Goal: Task Accomplishment & Management: Manage account settings

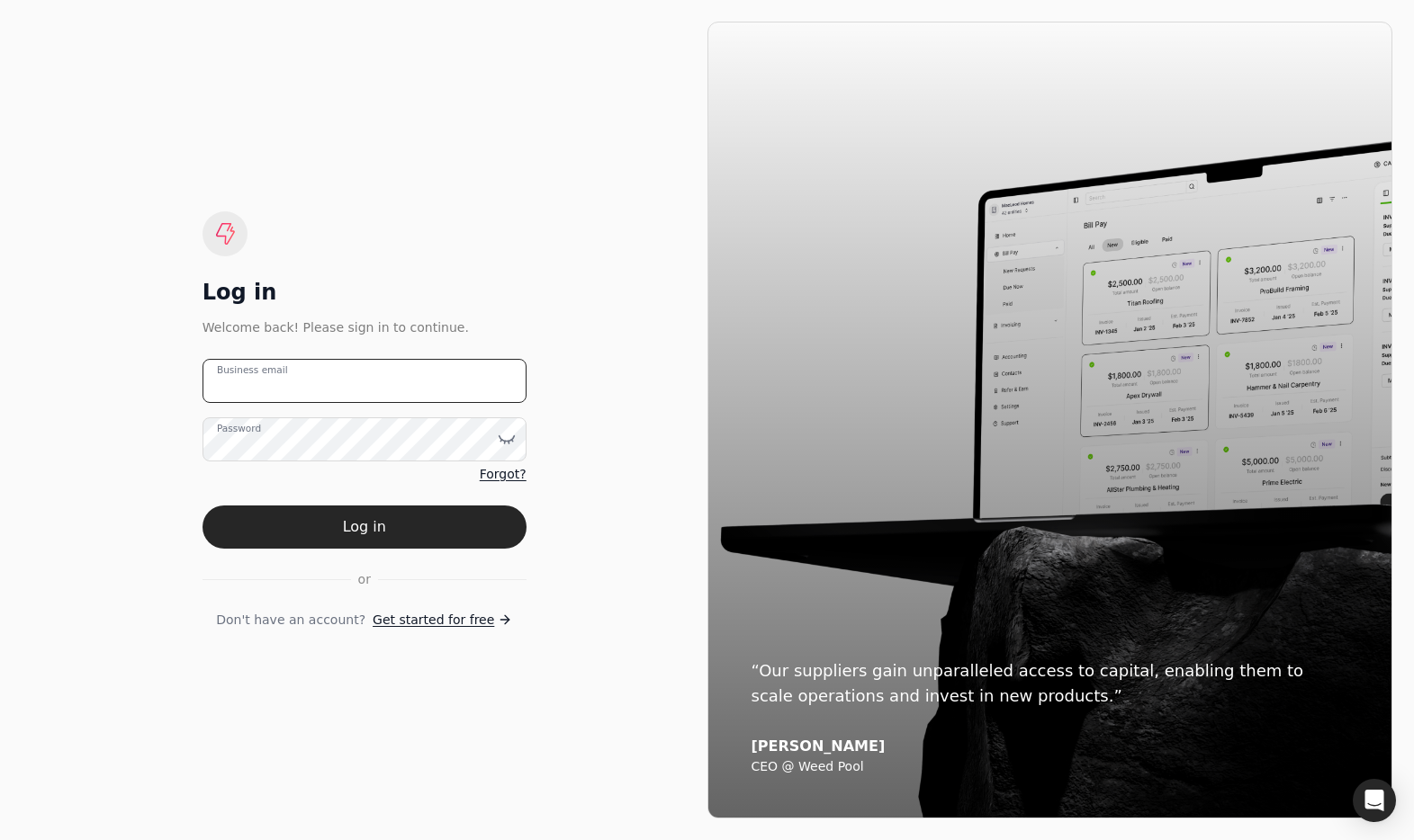
click at [442, 376] on email "Business email" at bounding box center [364, 380] width 324 height 44
type email "[EMAIL_ADDRESS][DOMAIN_NAME]"
click at [451, 528] on button "Log in" at bounding box center [364, 527] width 324 height 43
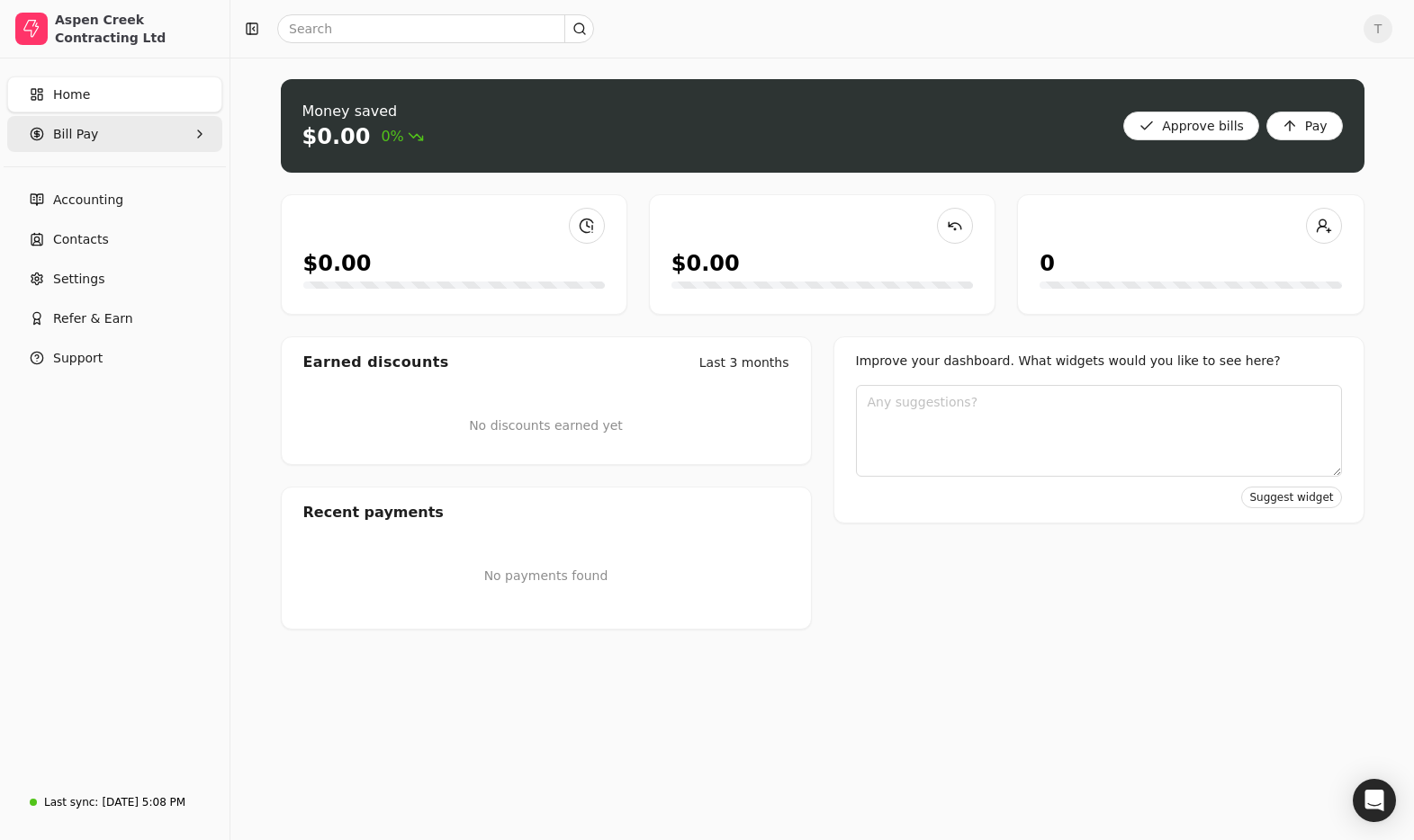
drag, startPoint x: 96, startPoint y: 135, endPoint x: 99, endPoint y: 151, distance: 16.3
click at [96, 135] on Pay "Bill Pay" at bounding box center [114, 134] width 215 height 36
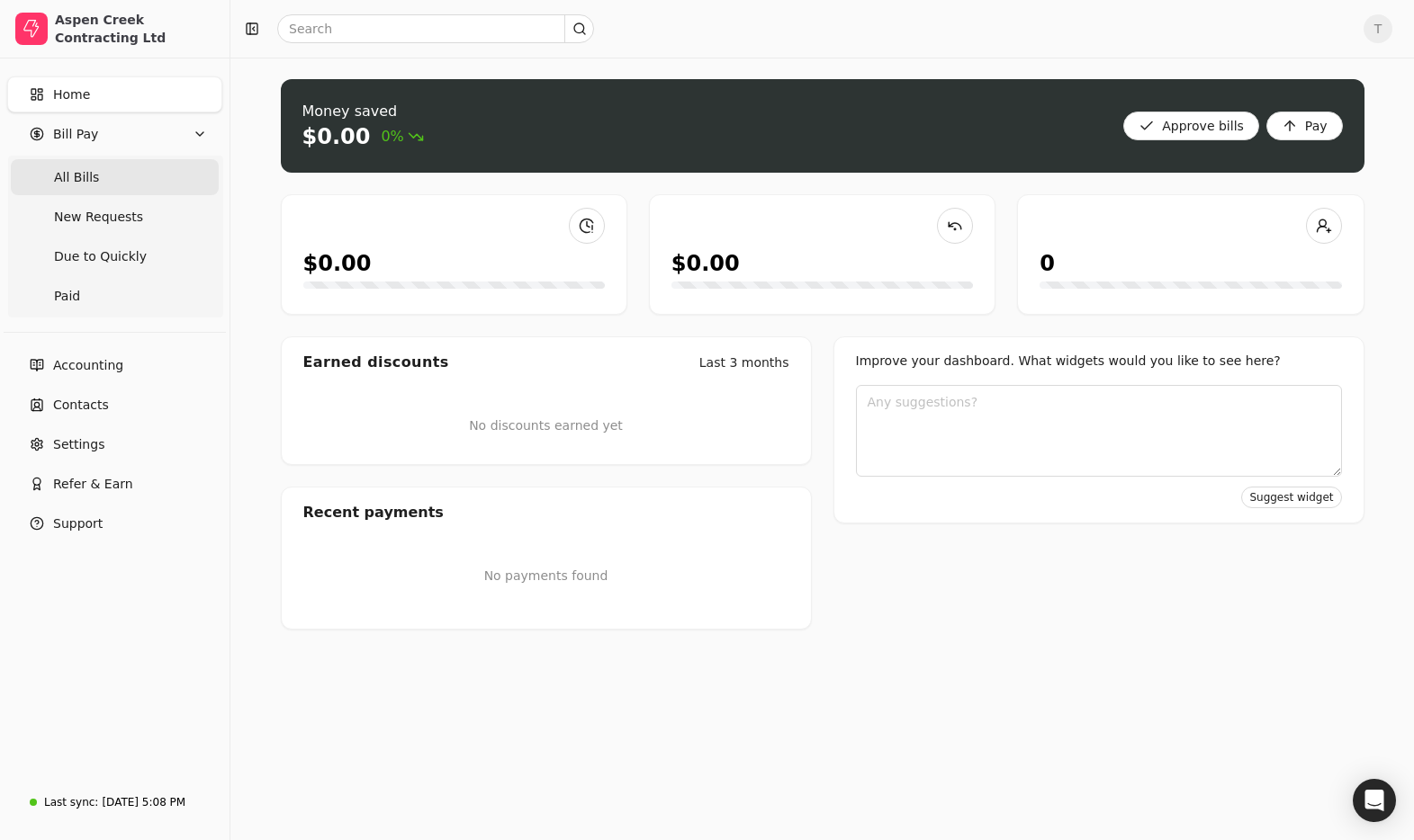
click at [98, 183] on Bills "All Bills" at bounding box center [115, 177] width 208 height 36
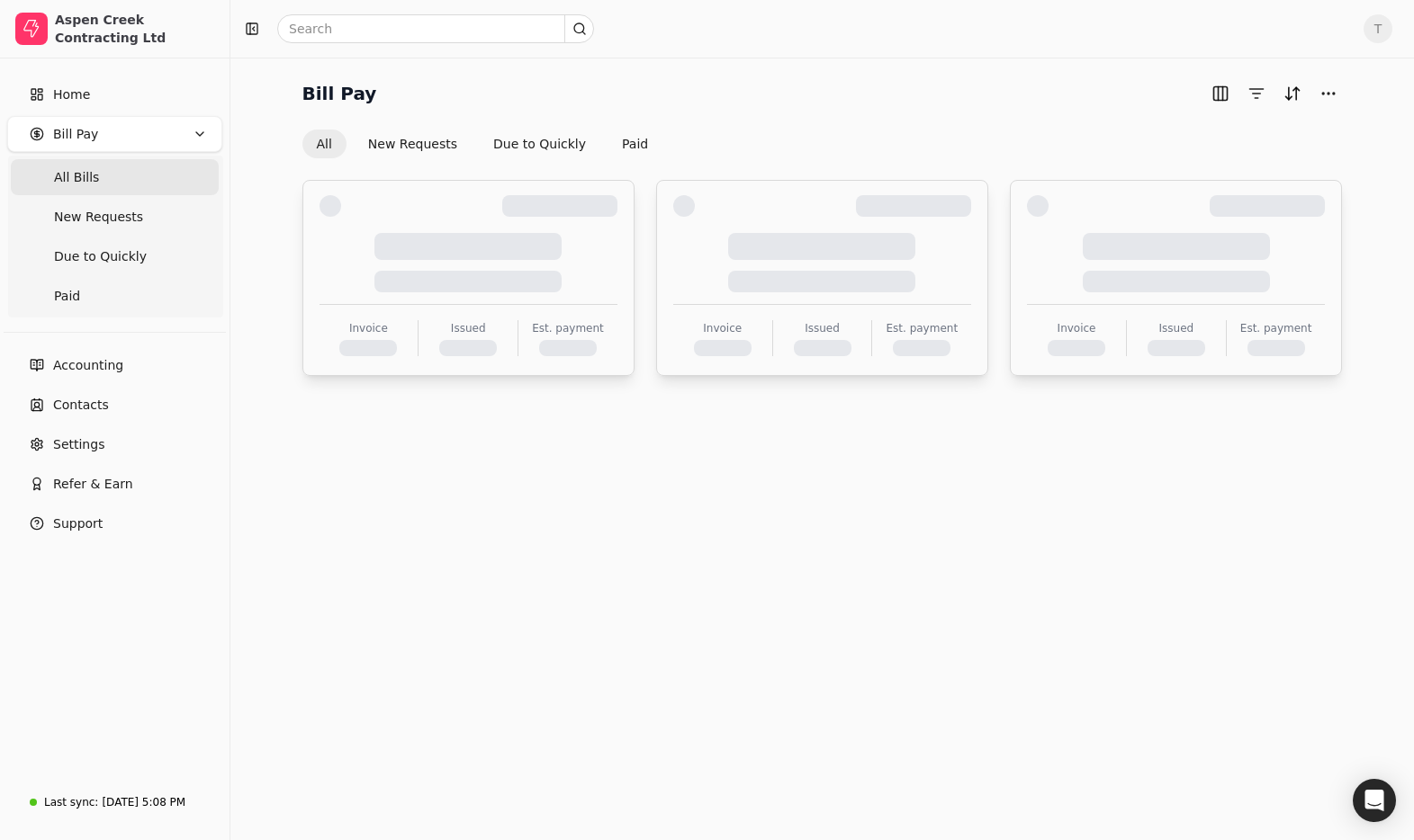
click at [126, 183] on Bills "All Bills" at bounding box center [115, 177] width 208 height 36
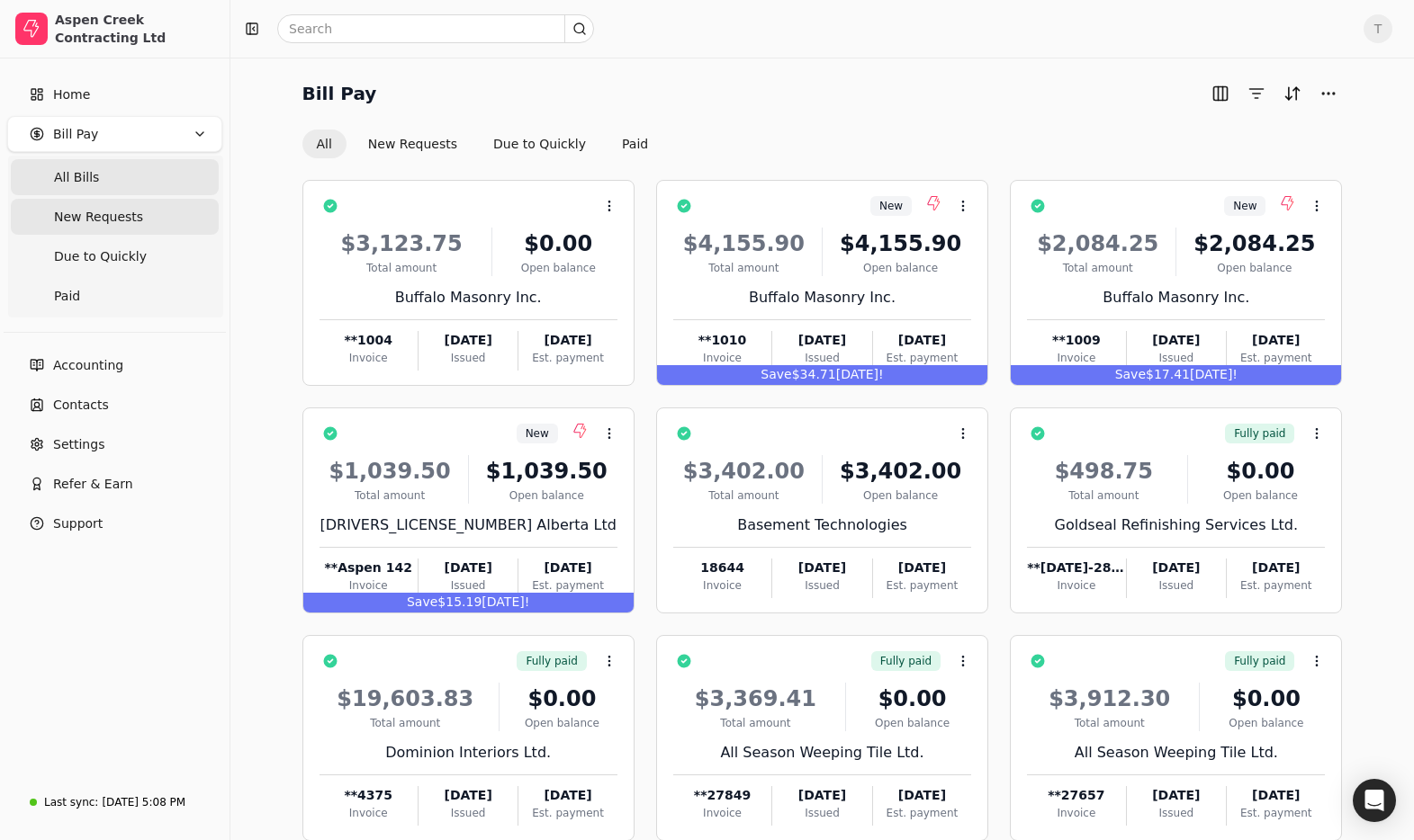
drag, startPoint x: 128, startPoint y: 217, endPoint x: 135, endPoint y: 223, distance: 9.2
click at [128, 217] on span "New Requests" at bounding box center [99, 217] width 89 height 19
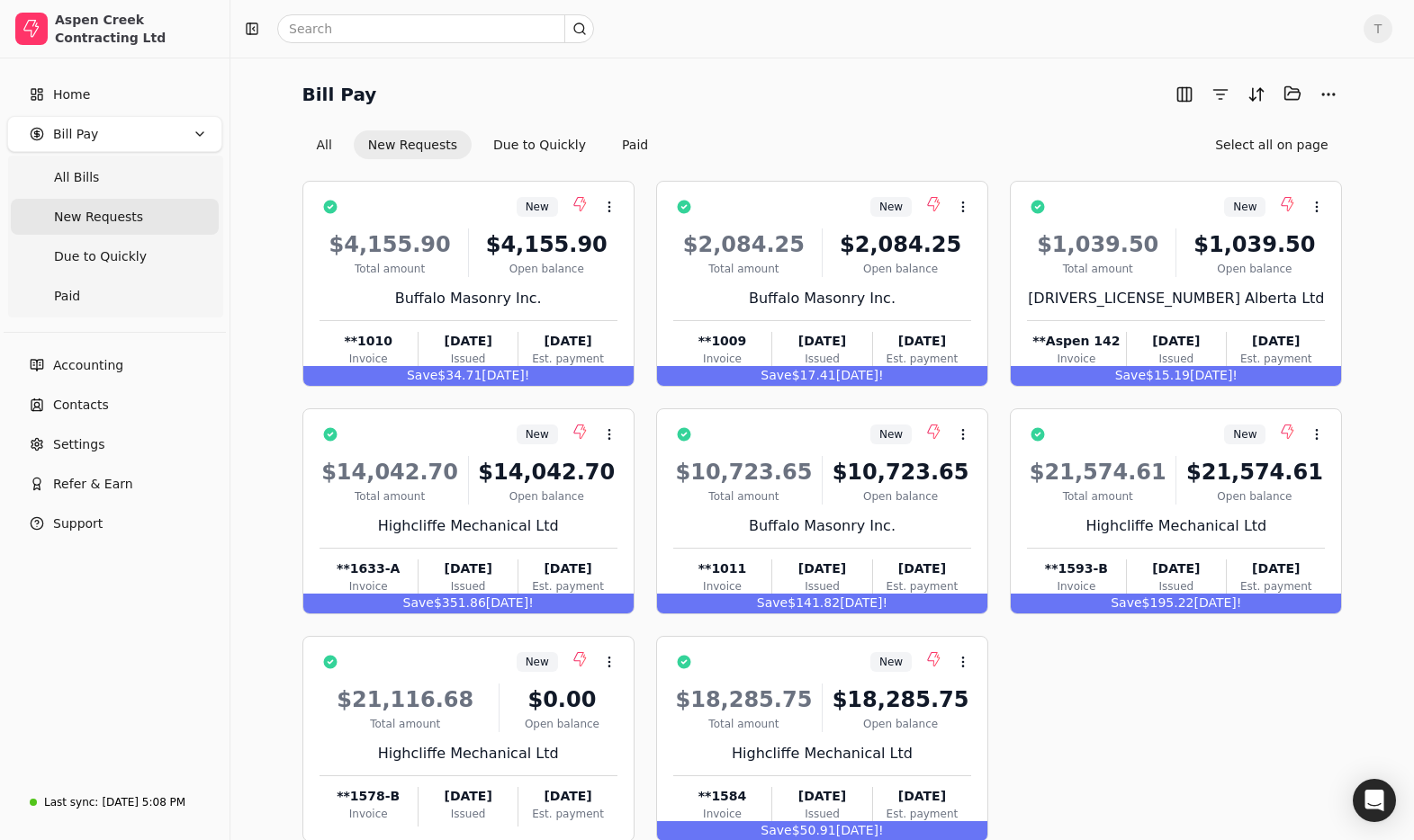
scroll to position [101, 0]
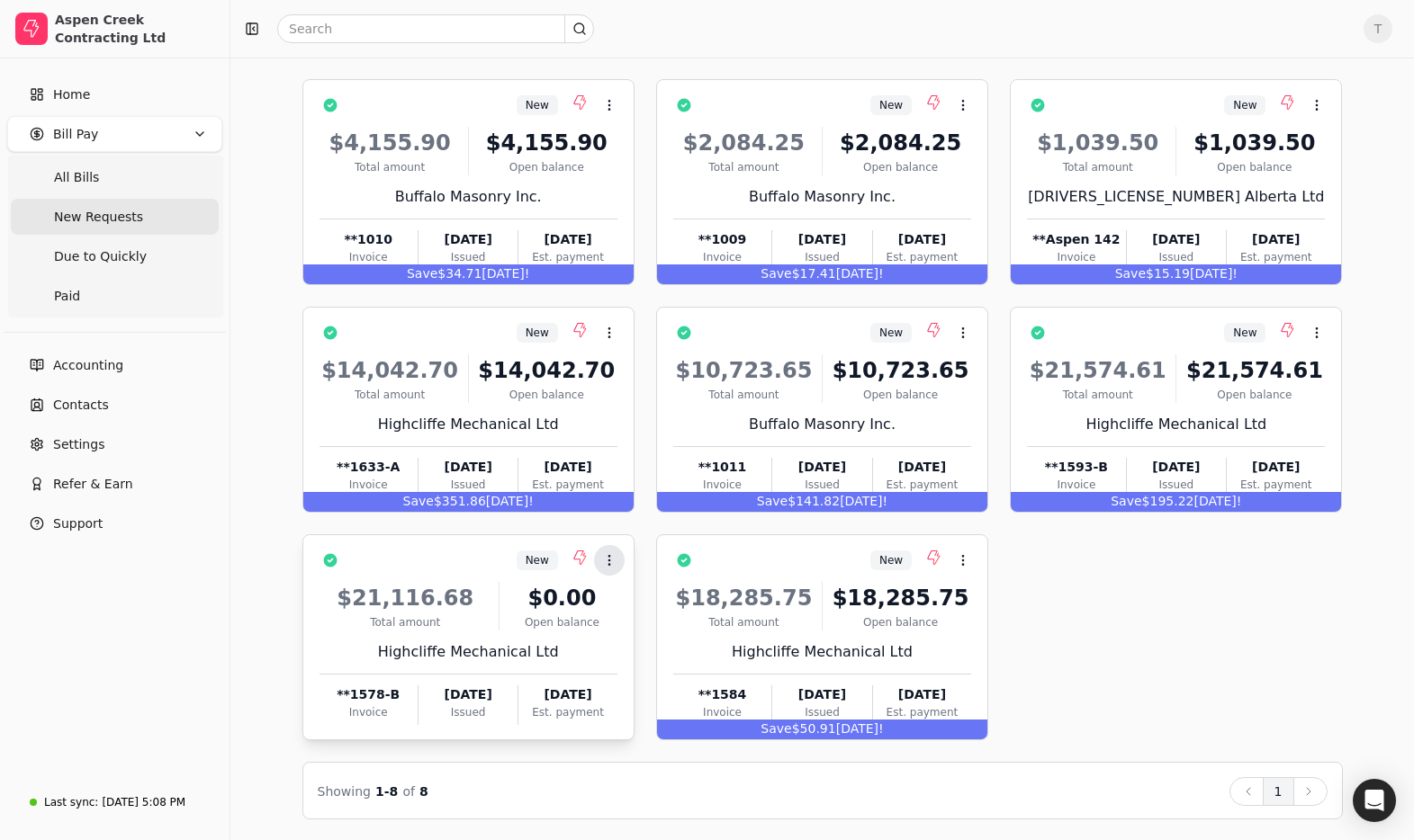
click at [616, 558] on button "Context Menu Button" at bounding box center [609, 560] width 31 height 31
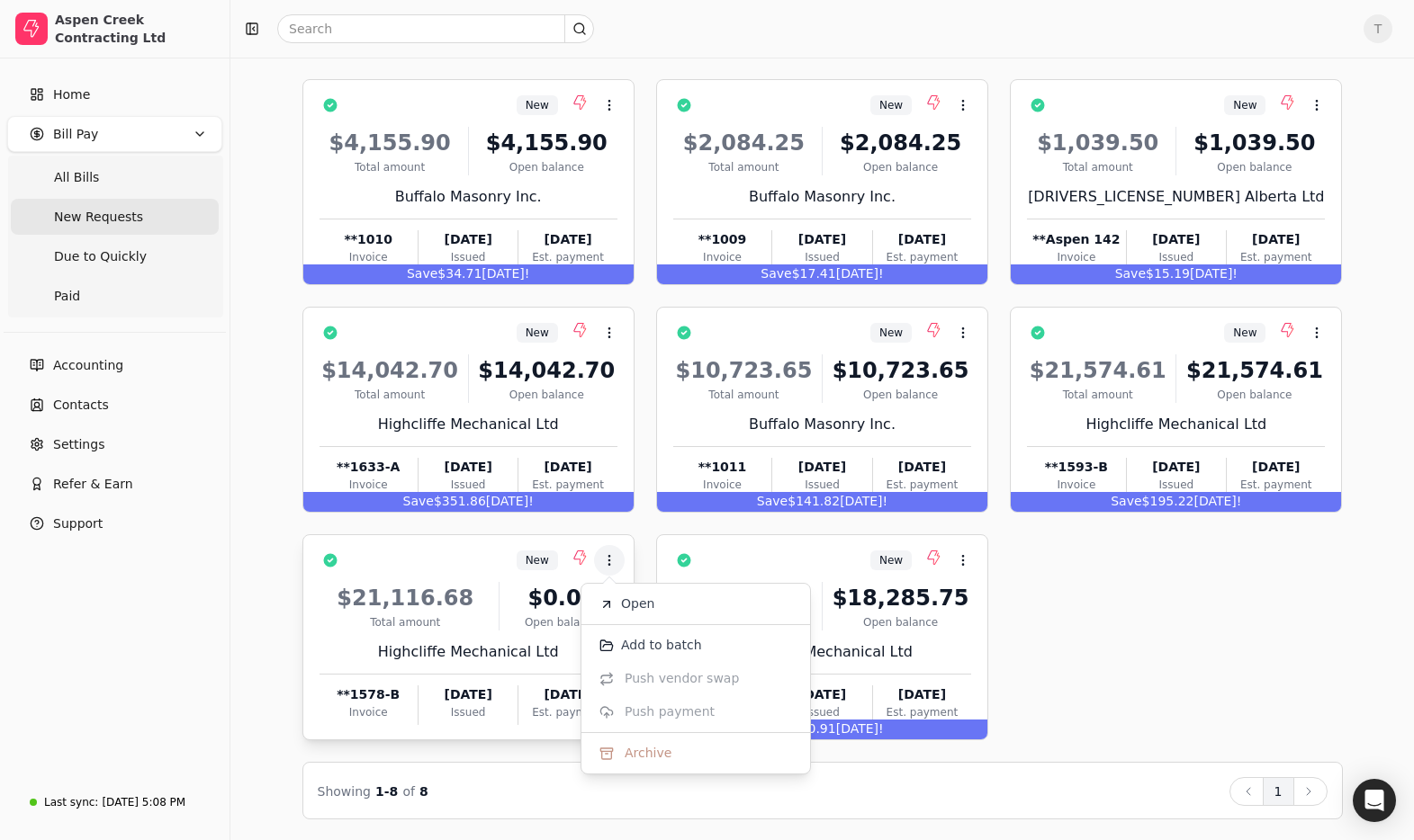
click at [469, 557] on div "New Context Menu Button" at bounding box center [481, 560] width 272 height 31
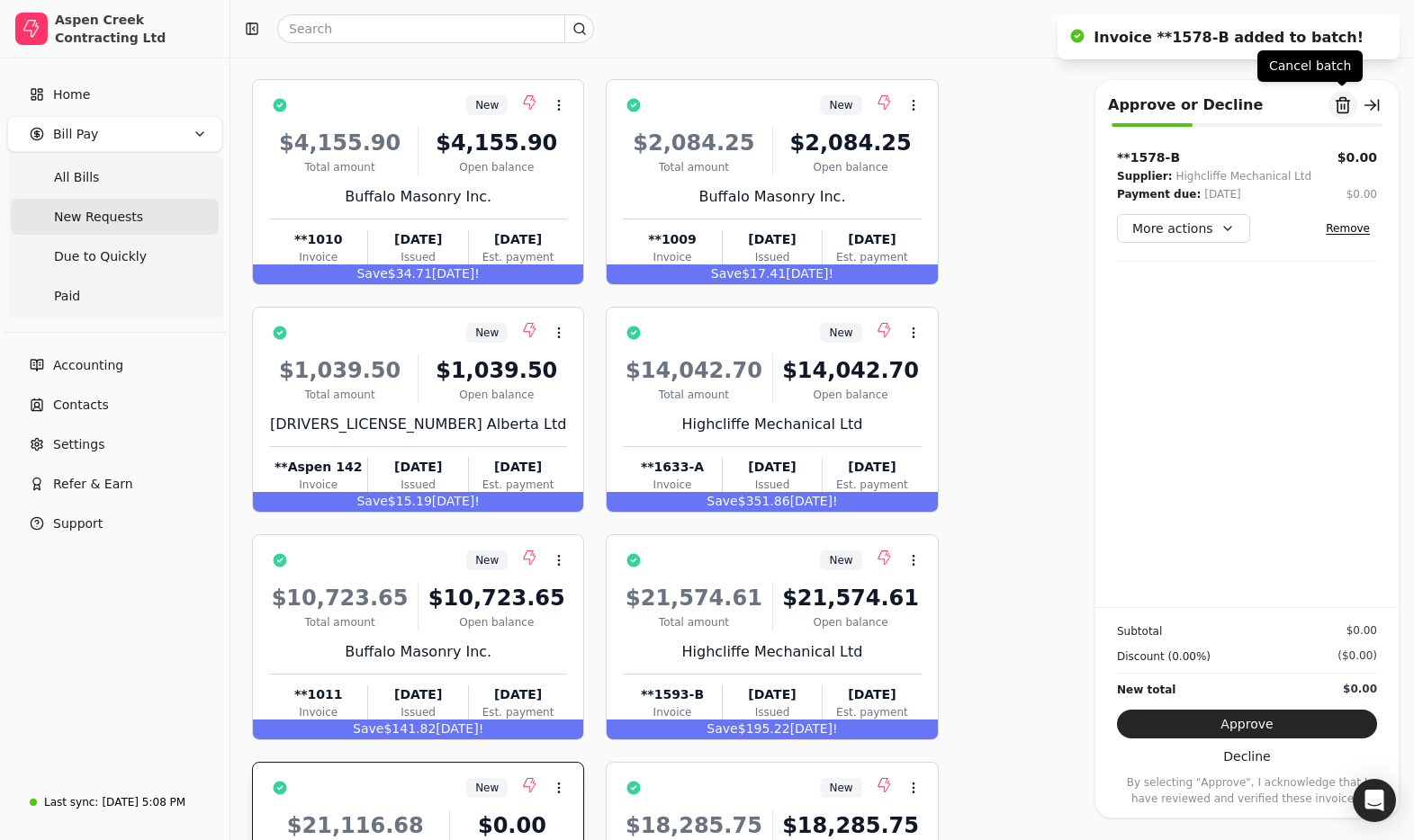
click at [1346, 107] on button "Remove from batch" at bounding box center [1342, 105] width 29 height 29
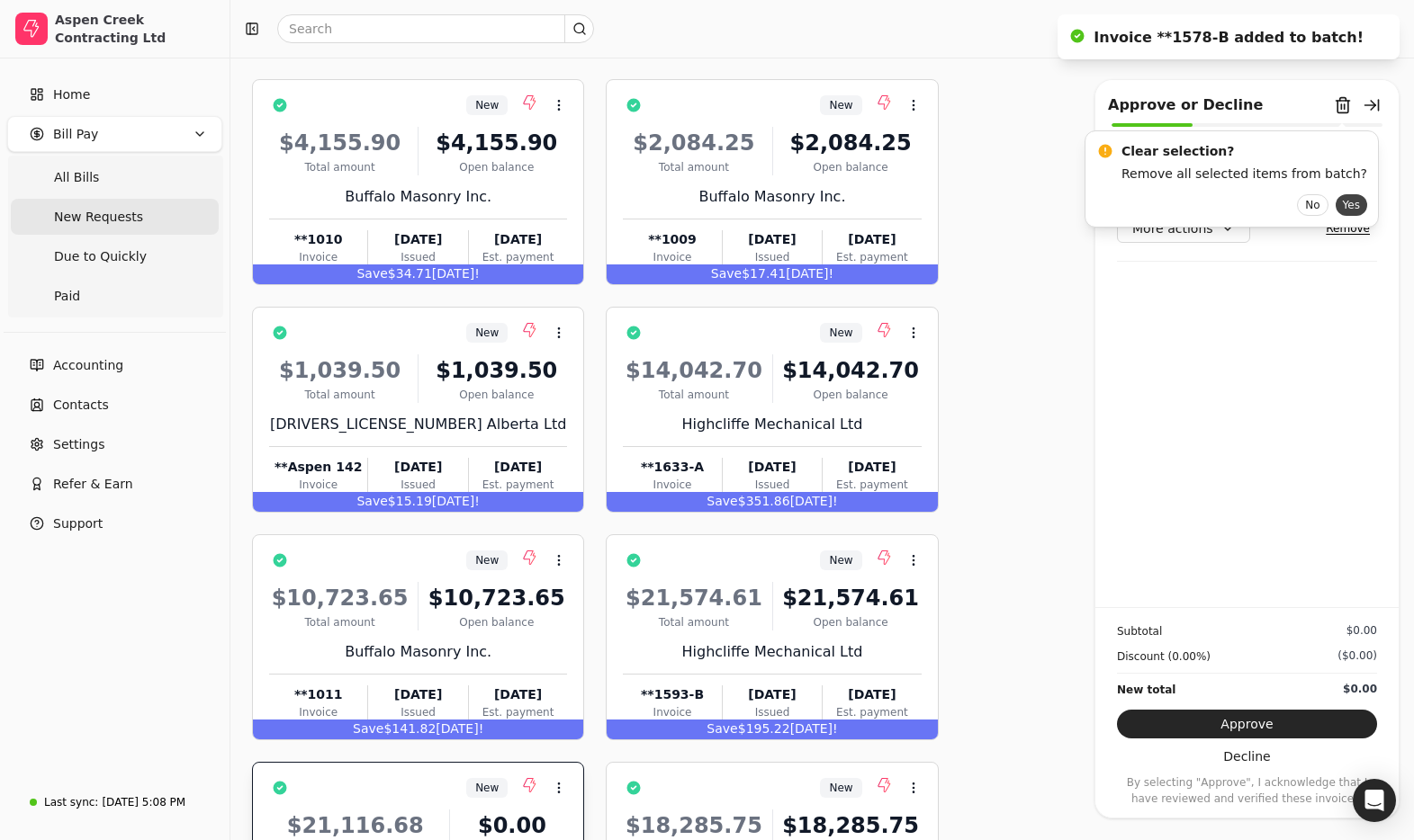
click at [1336, 203] on button "Yes" at bounding box center [1352, 204] width 32 height 21
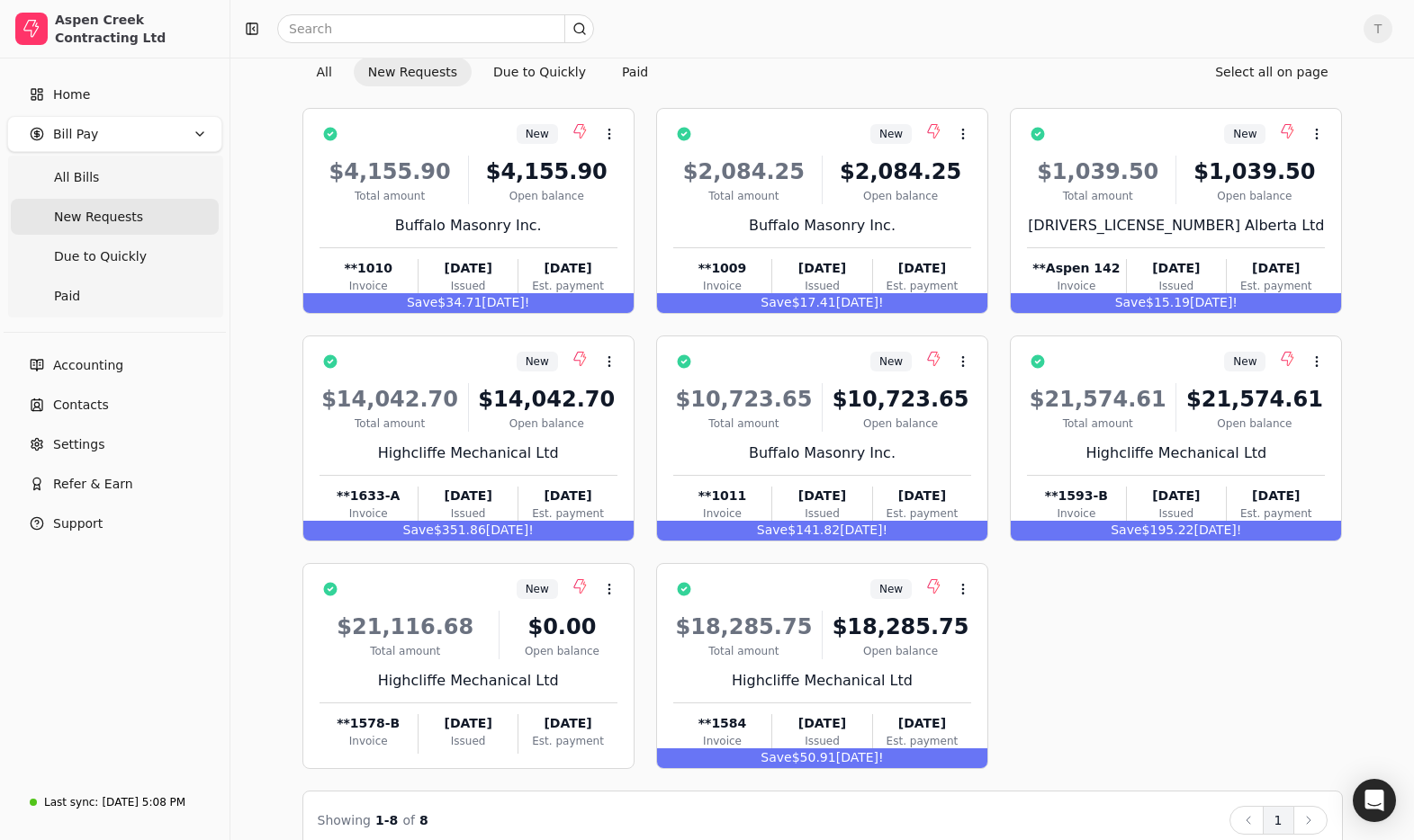
scroll to position [84, 0]
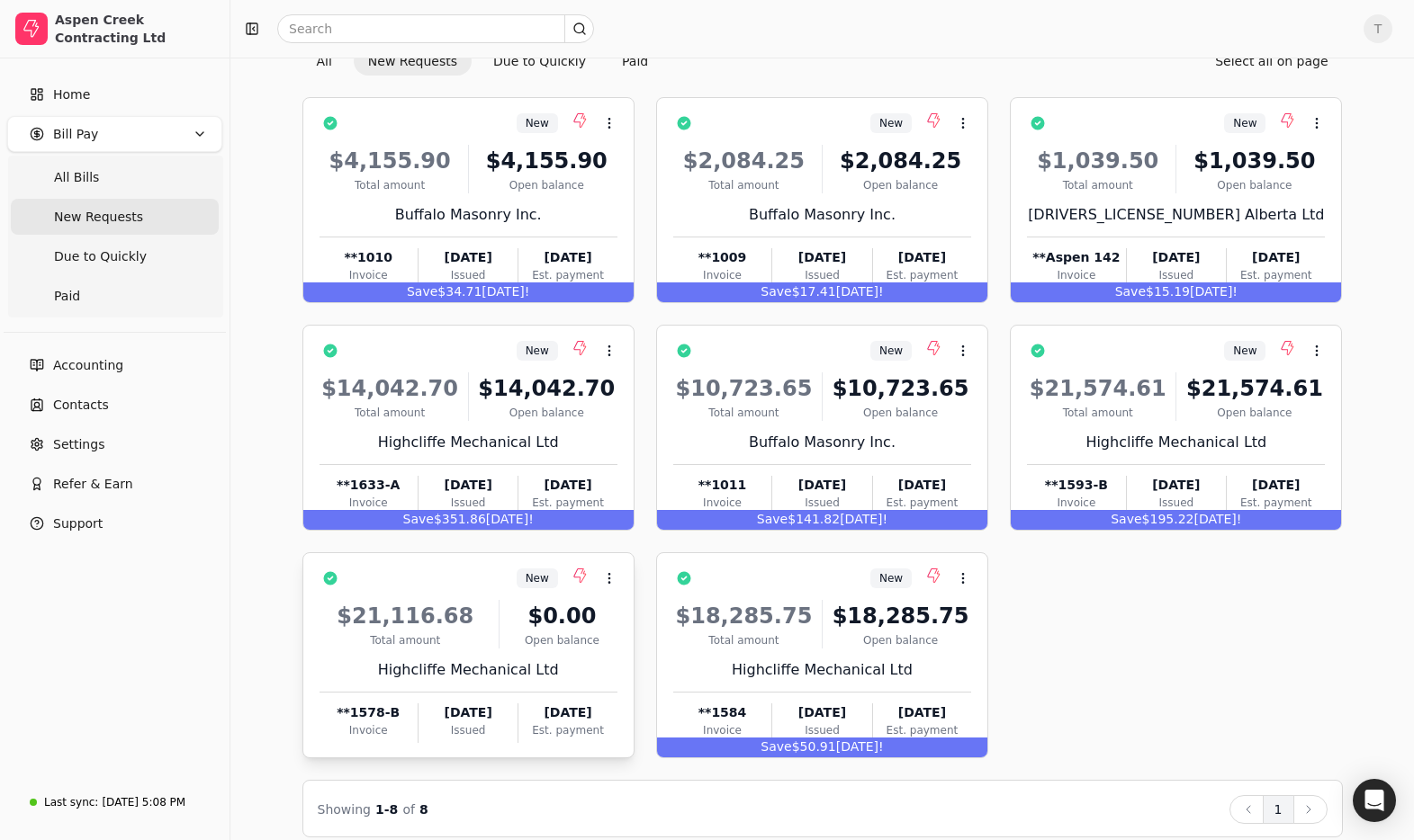
click at [466, 583] on div "New Context Menu Button" at bounding box center [481, 578] width 272 height 31
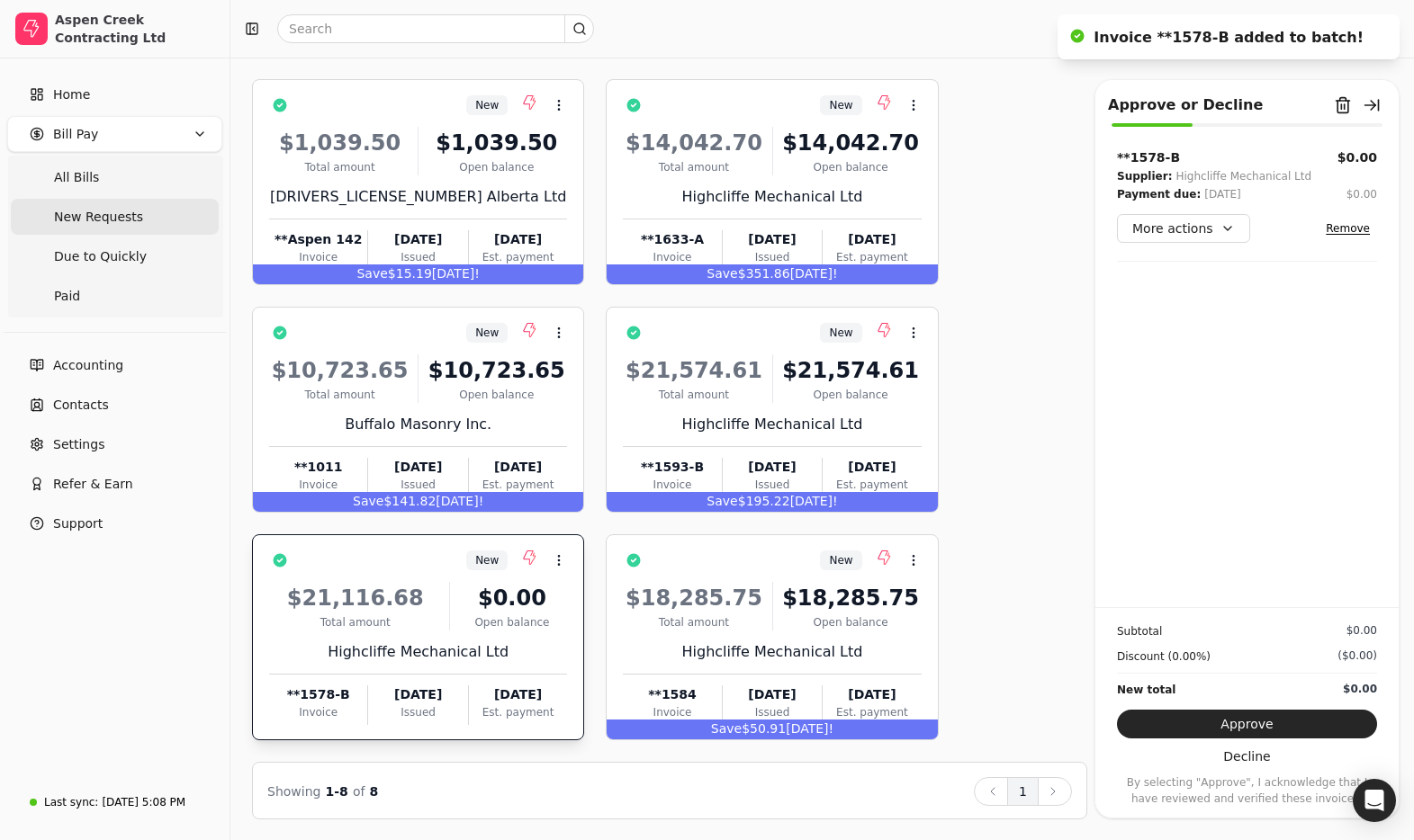
scroll to position [0, 0]
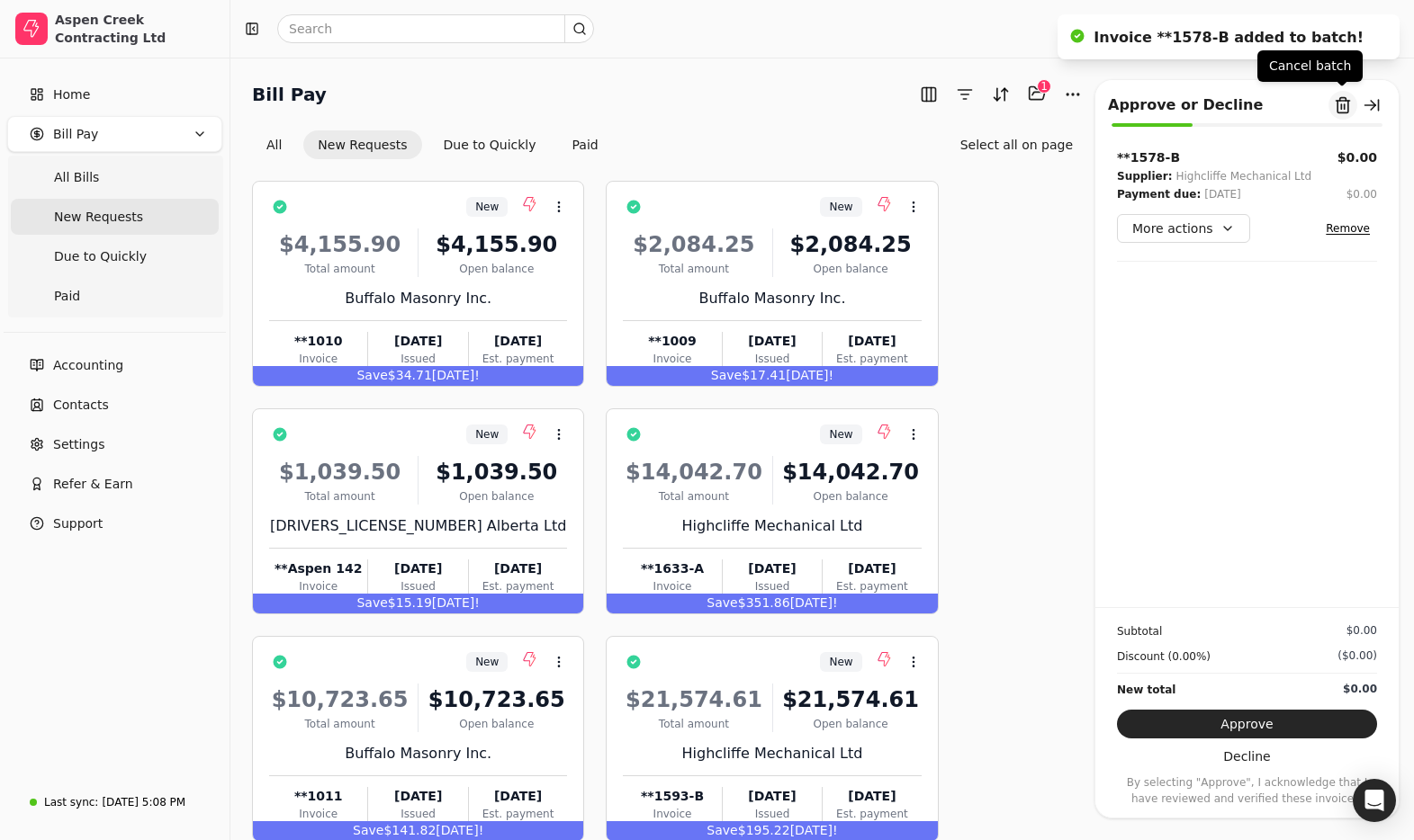
click at [1349, 112] on button "Remove from batch" at bounding box center [1342, 105] width 29 height 29
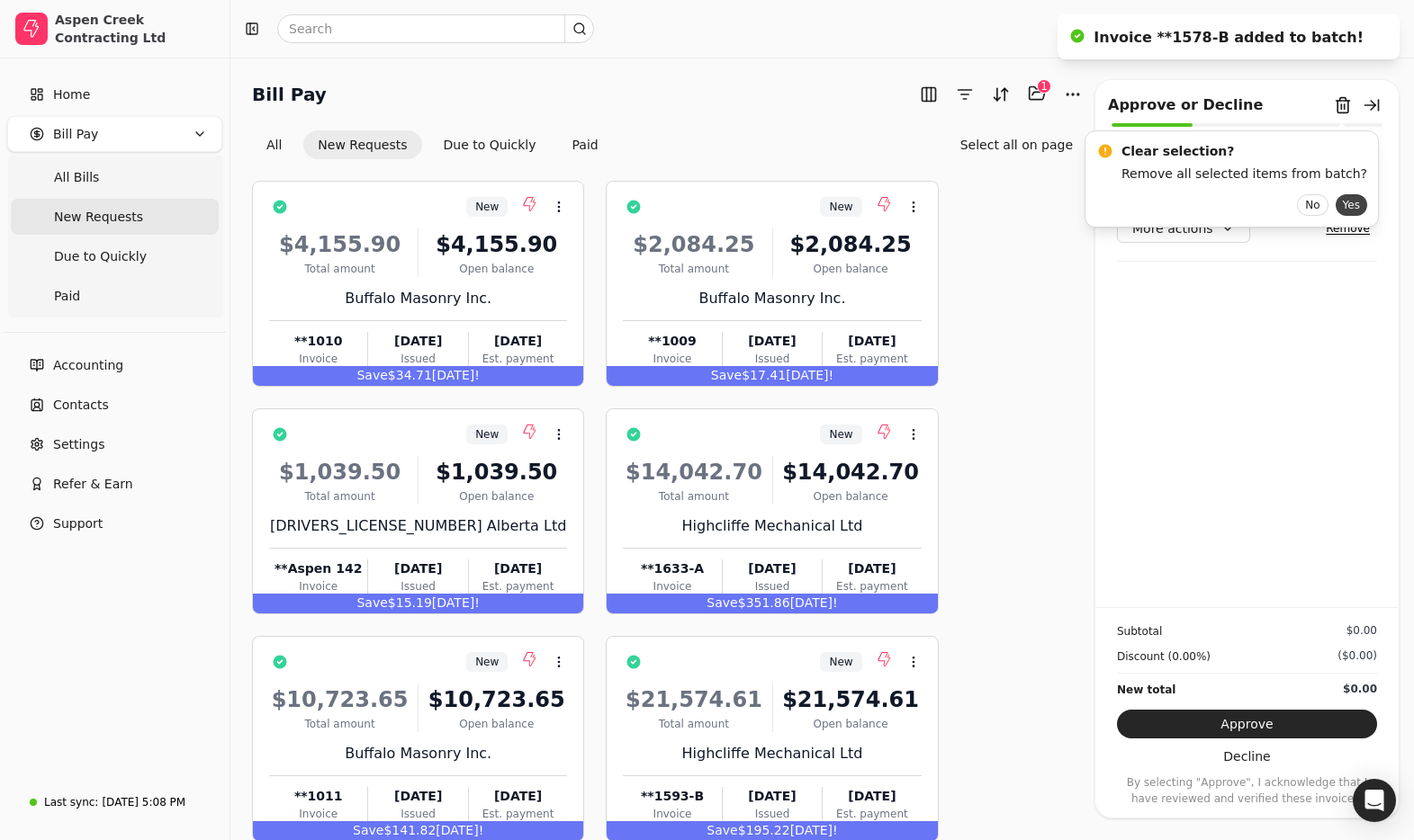
click at [1336, 206] on button "Yes" at bounding box center [1352, 204] width 32 height 21
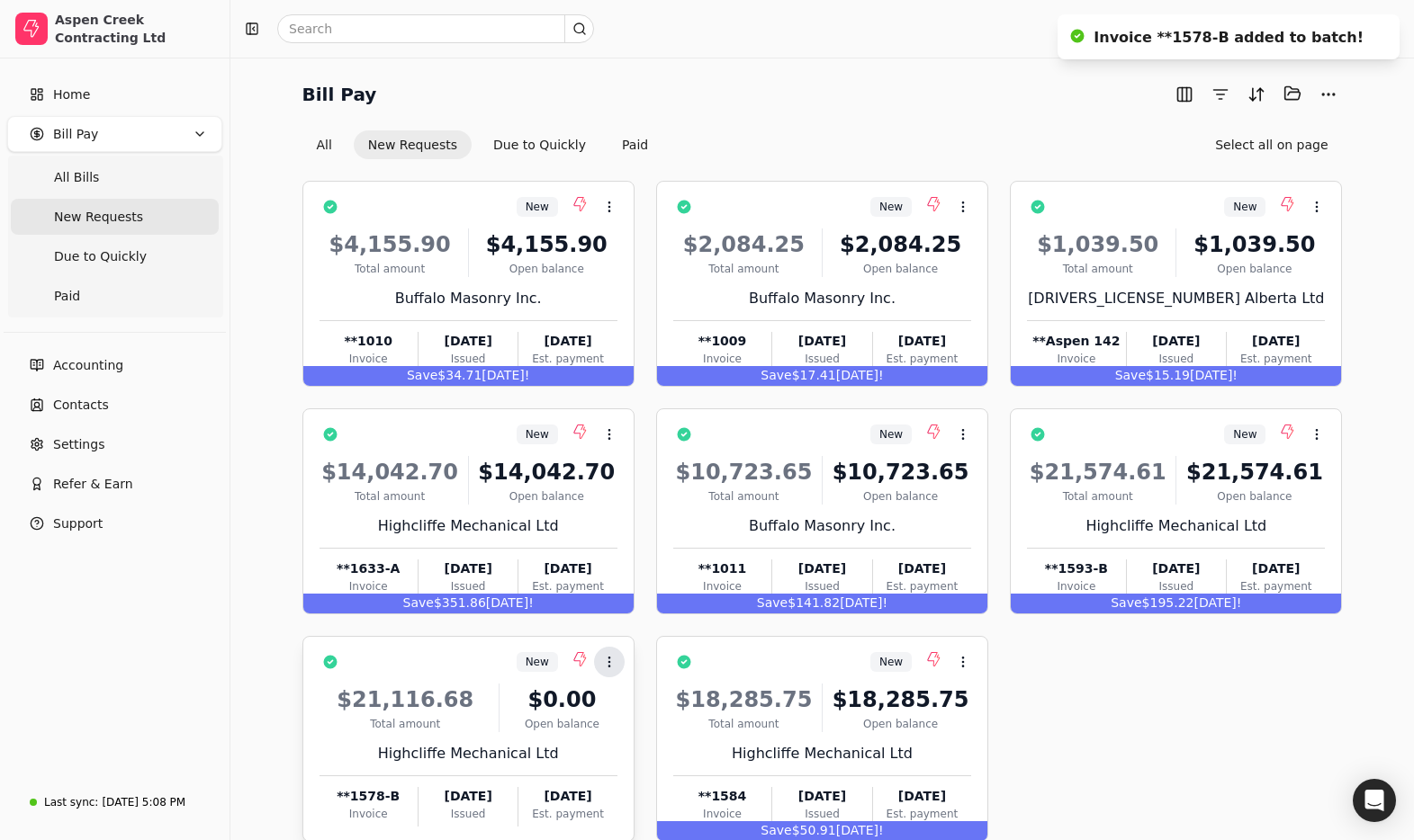
click at [606, 655] on icon at bounding box center [609, 662] width 14 height 14
click at [1188, 711] on div "New Context Menu Button $4,155.90 Total amount $4,155.90 Open balance Buffalo M…" at bounding box center [822, 512] width 1040 height 662
click at [112, 255] on span "Due to Quickly" at bounding box center [100, 256] width 93 height 19
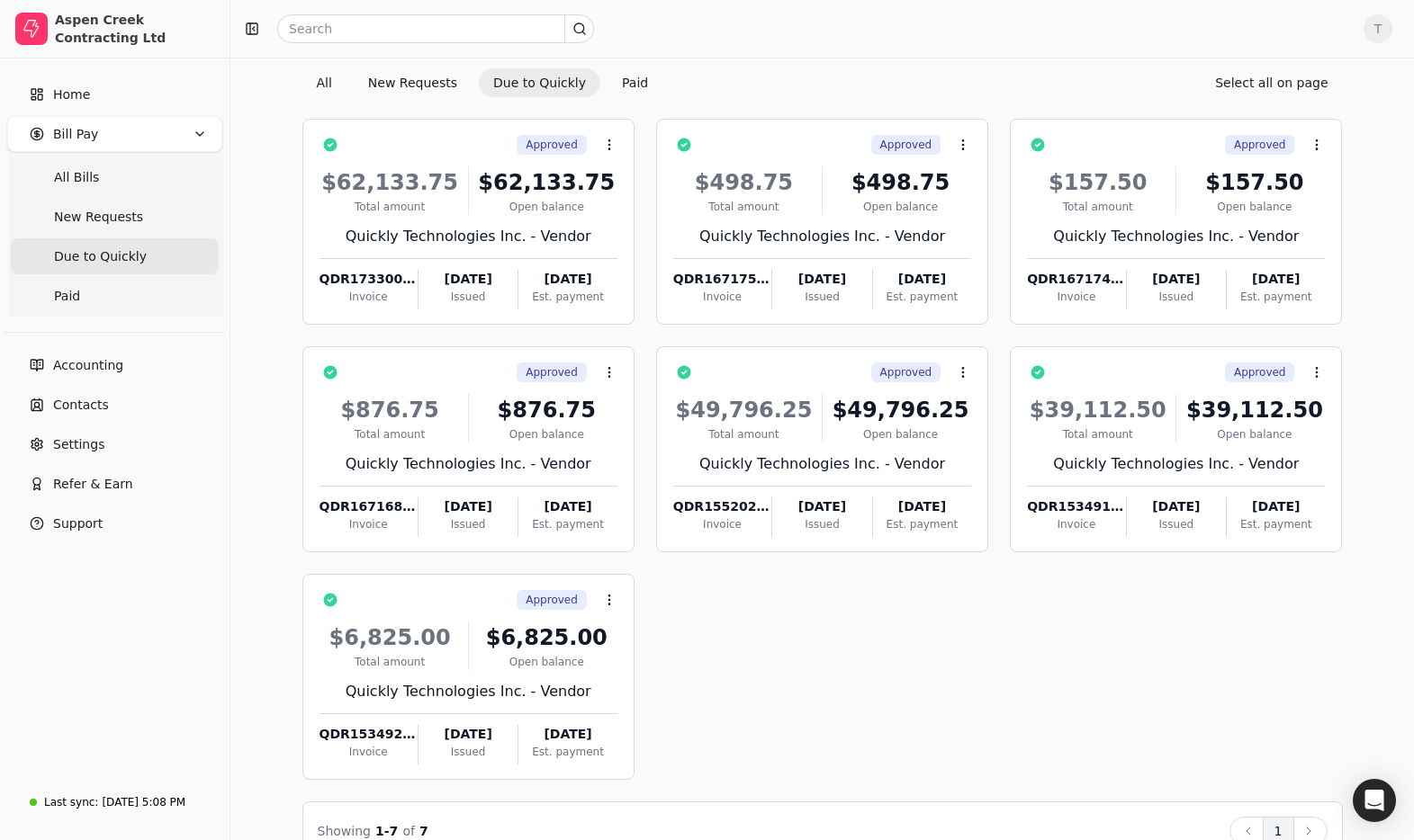
scroll to position [101, 0]
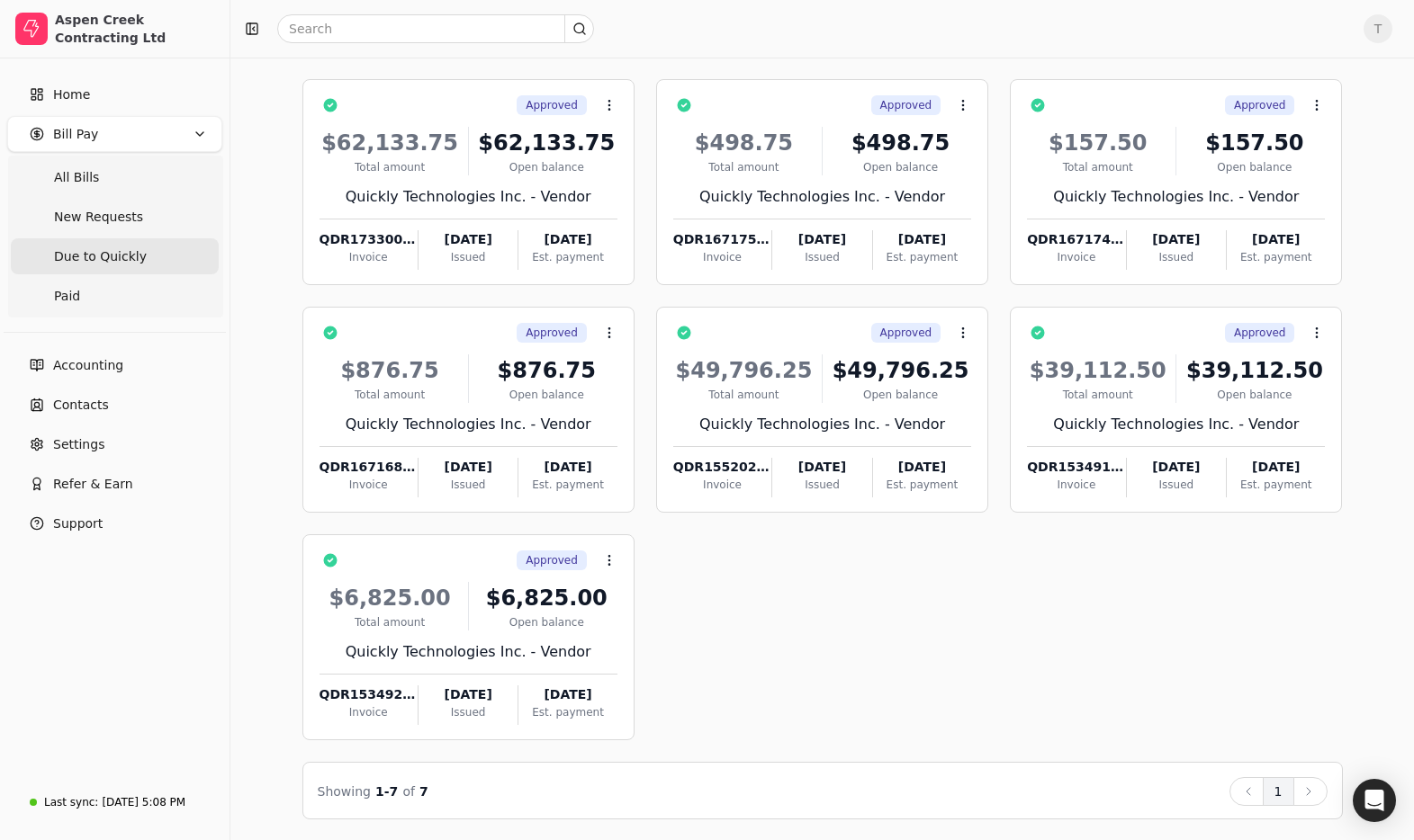
click at [1374, 29] on span "T" at bounding box center [1378, 28] width 29 height 29
drag, startPoint x: 1316, startPoint y: 127, endPoint x: 1237, endPoint y: 114, distance: 80.1
click at [1316, 127] on link "Sign Out" at bounding box center [1291, 136] width 194 height 30
